Goal: Navigation & Orientation: Find specific page/section

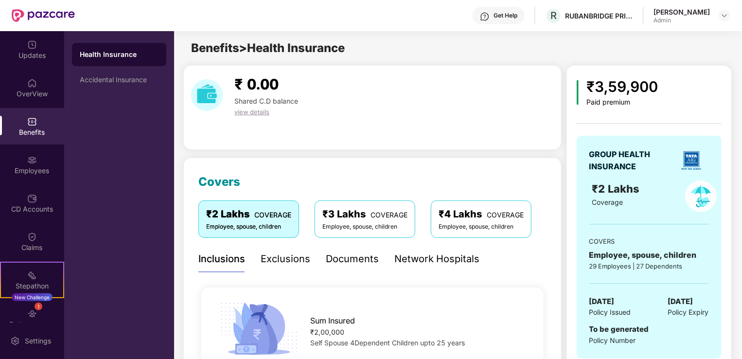
click at [27, 119] on img at bounding box center [32, 122] width 10 height 10
click at [29, 157] on img at bounding box center [32, 160] width 10 height 10
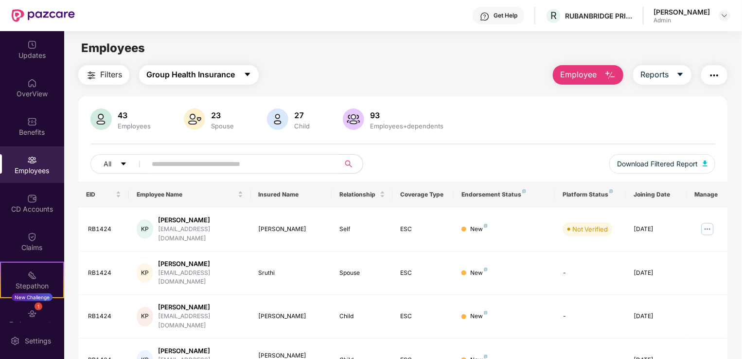
click at [249, 72] on icon "caret-down" at bounding box center [248, 74] width 8 height 8
click at [24, 85] on div "OverView" at bounding box center [32, 88] width 64 height 36
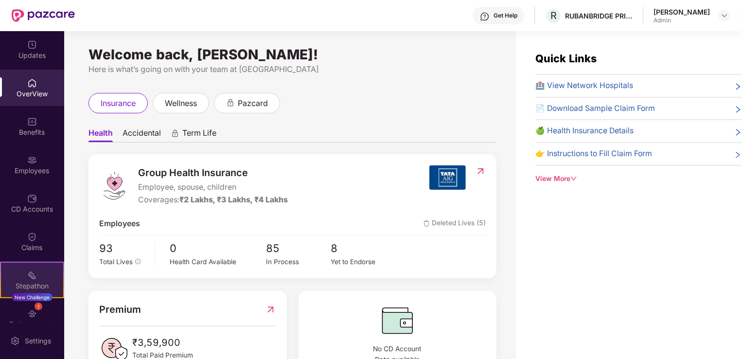
click at [23, 284] on div "Stepathon" at bounding box center [32, 286] width 62 height 10
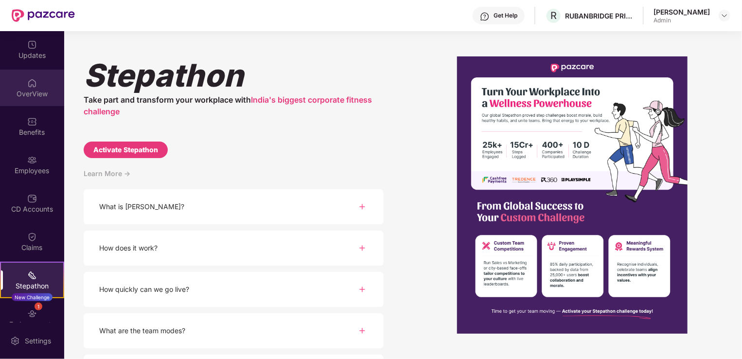
click at [31, 85] on img at bounding box center [32, 83] width 10 height 10
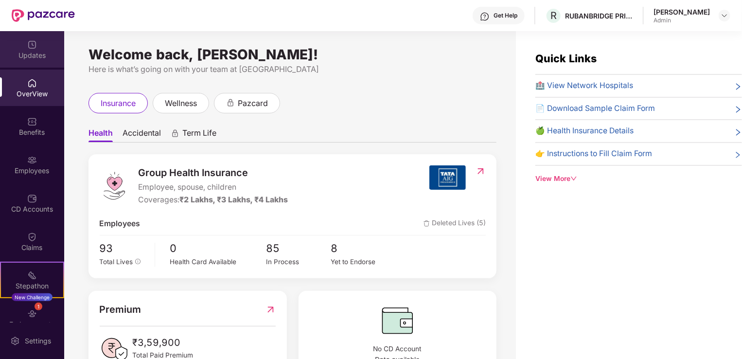
click at [29, 48] on img at bounding box center [32, 45] width 10 height 10
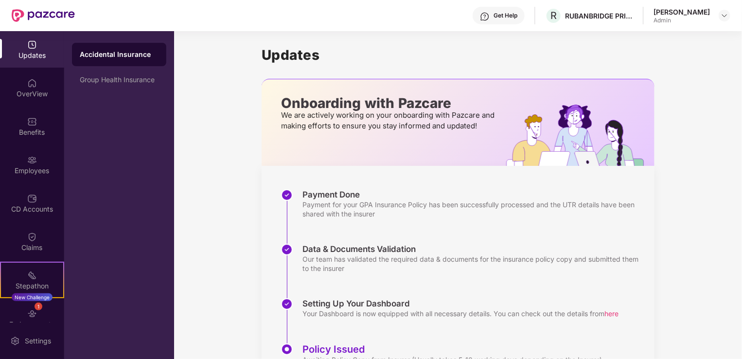
scroll to position [49, 0]
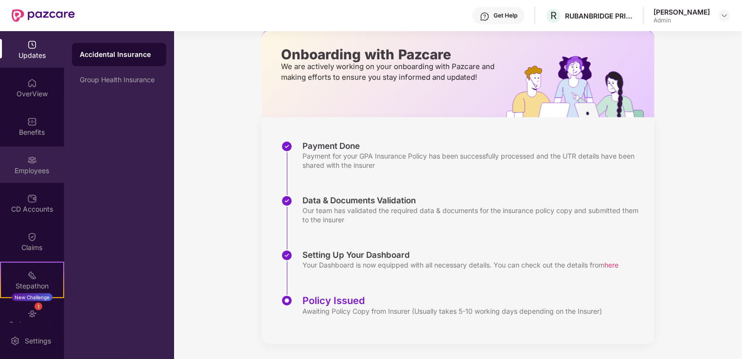
click at [24, 157] on div "Employees" at bounding box center [32, 164] width 64 height 36
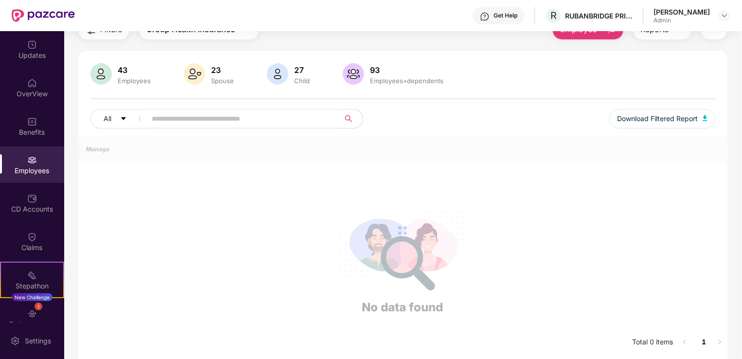
scroll to position [49, 0]
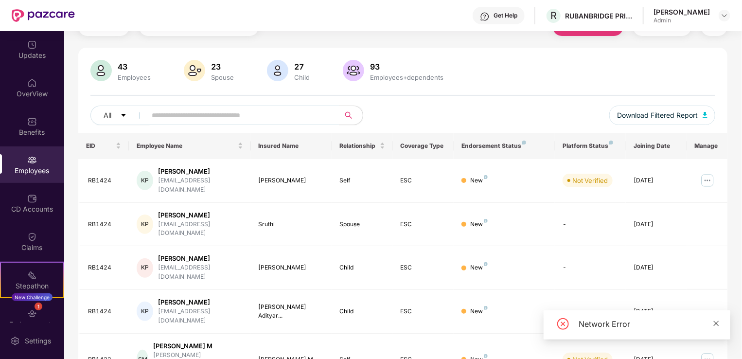
click at [717, 322] on icon "close" at bounding box center [716, 323] width 7 height 7
